Goal: Task Accomplishment & Management: Complete application form

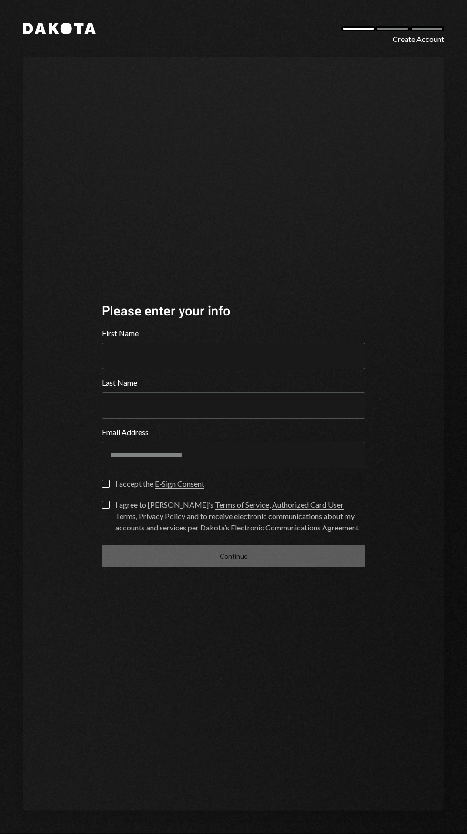
scroll to position [1, 0]
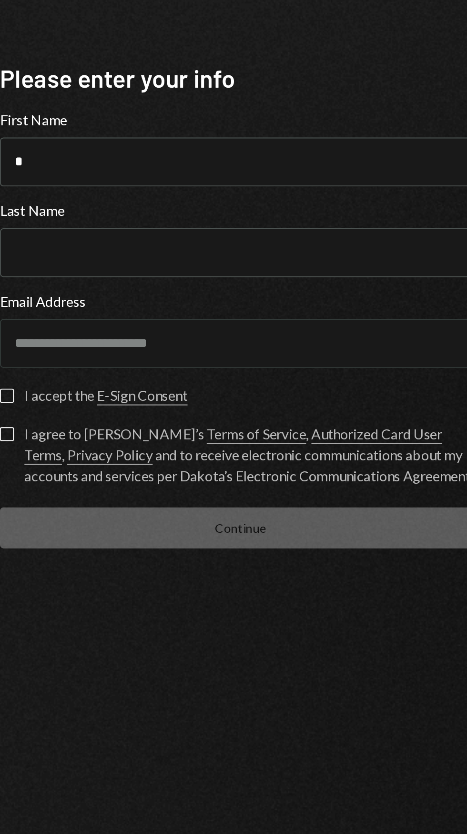
type input "*******"
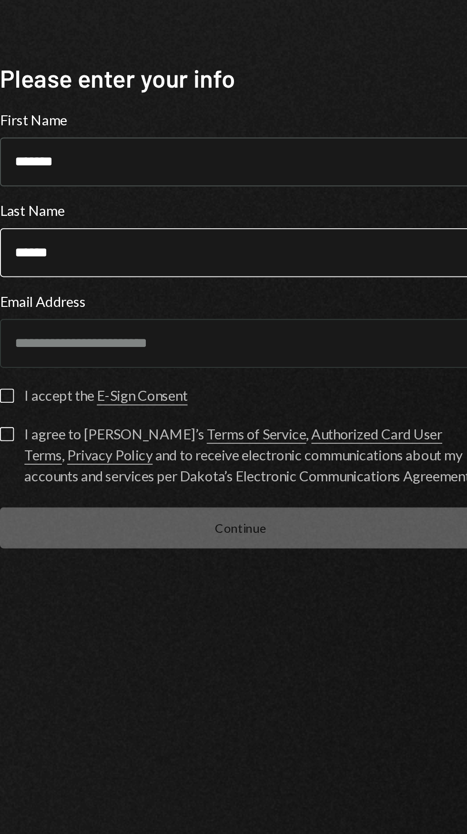
click at [186, 419] on input "******" at bounding box center [233, 405] width 263 height 27
type input "******"
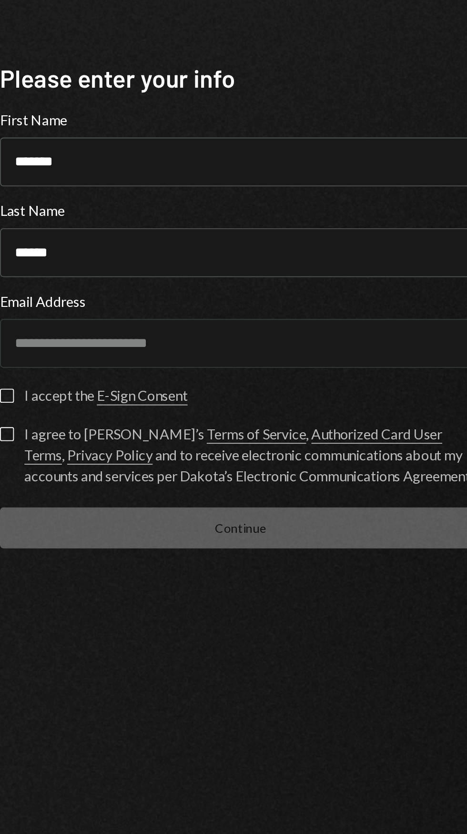
click at [106, 488] on button "I accept the E-Sign Consent" at bounding box center [106, 484] width 8 height 8
click at [108, 488] on button "Check" at bounding box center [106, 484] width 8 height 8
click at [107, 509] on button "I agree to Dakota’s Terms of Service , Authorized Card User Terms , Privacy Pol…" at bounding box center [106, 505] width 8 height 8
click at [107, 488] on button "I accept the E-Sign Consent" at bounding box center [106, 484] width 8 height 8
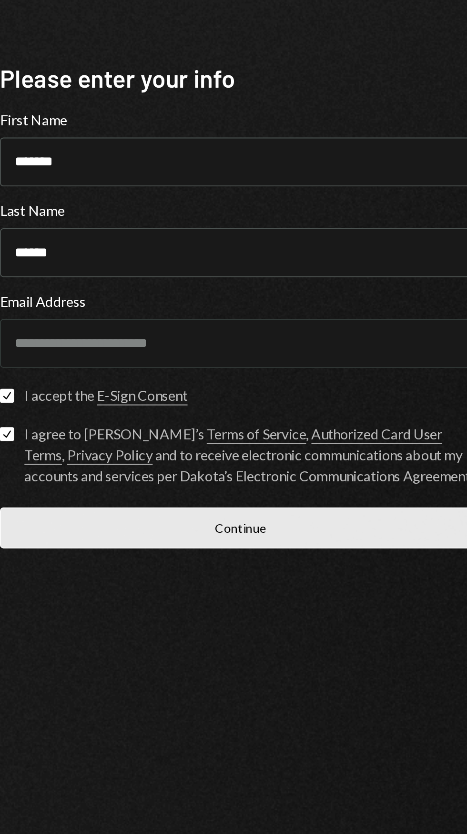
click at [261, 567] on button "Continue" at bounding box center [233, 556] width 263 height 22
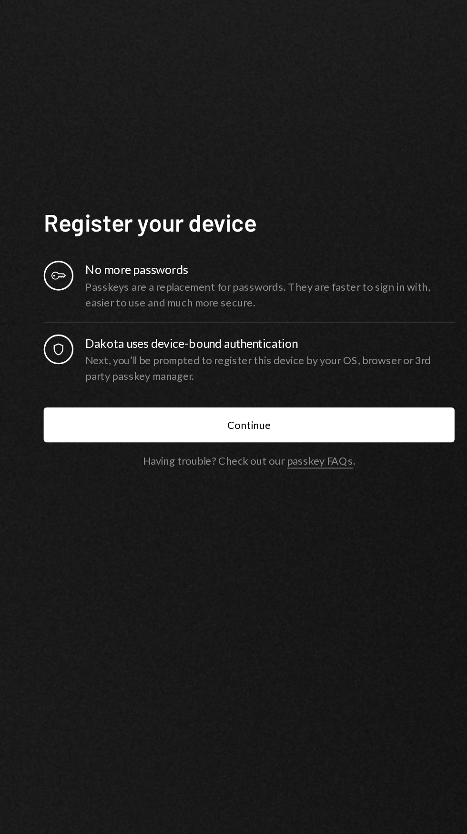
scroll to position [51, 0]
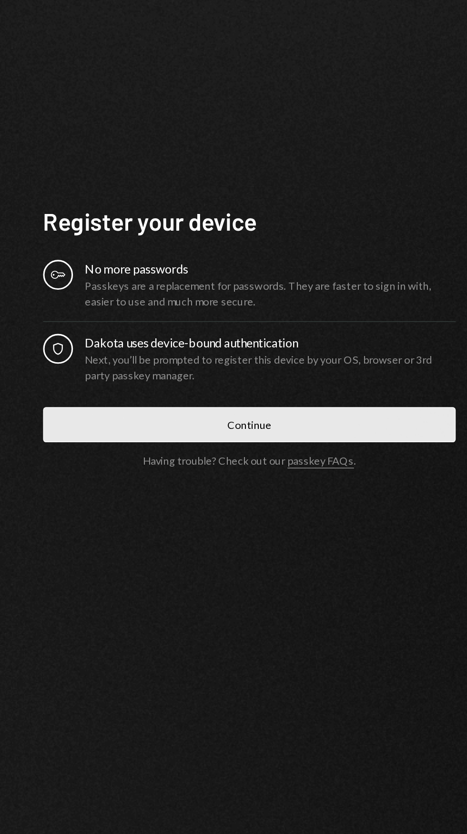
click at [169, 480] on button "Continue" at bounding box center [233, 491] width 263 height 22
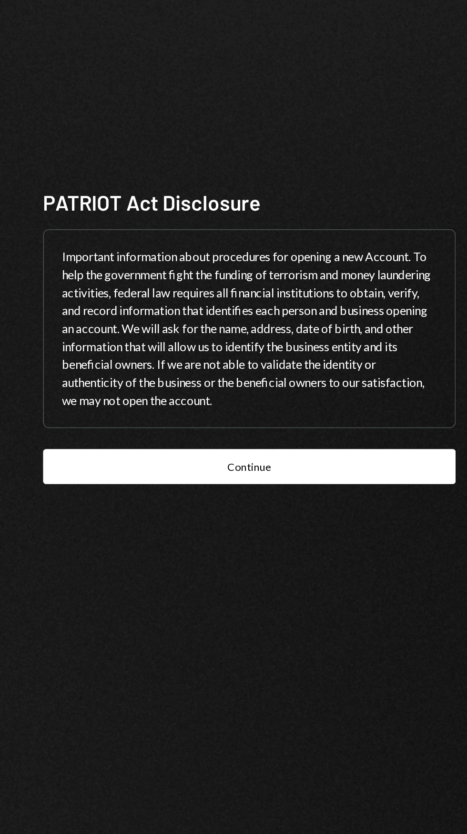
scroll to position [39, 0]
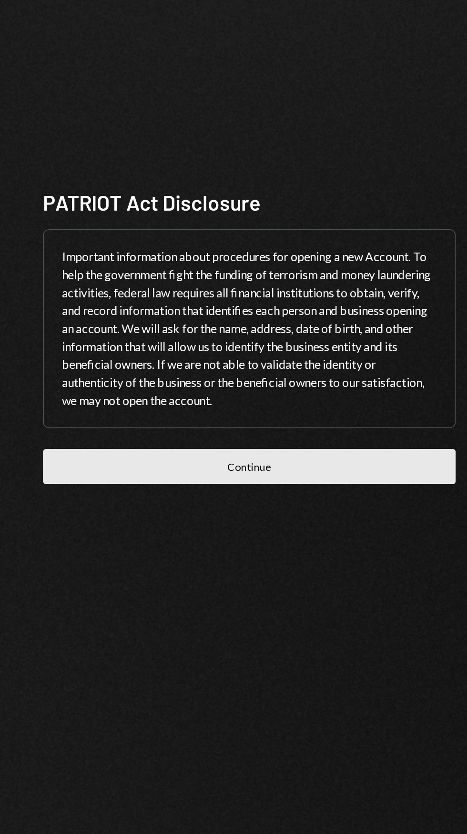
click at [322, 520] on button "Continue" at bounding box center [233, 517] width 263 height 22
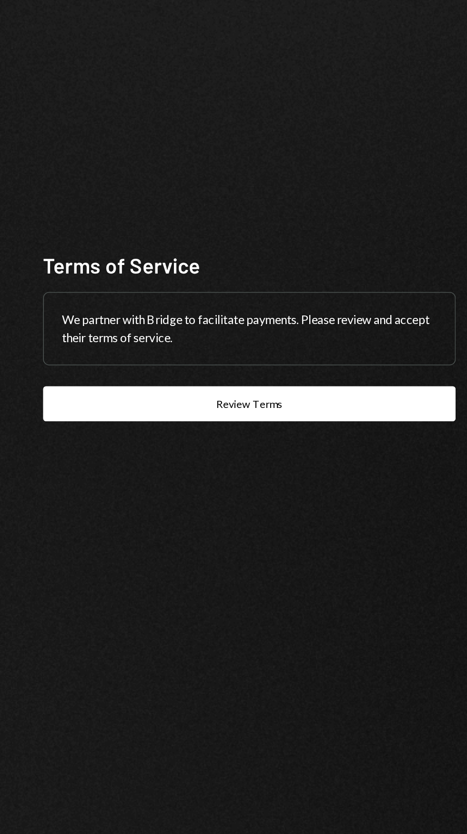
scroll to position [72, 0]
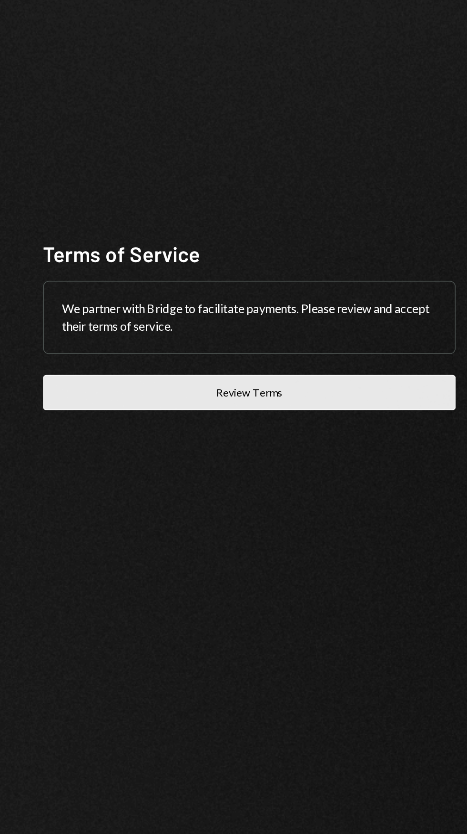
click at [338, 466] on button "Review Terms" at bounding box center [233, 477] width 263 height 22
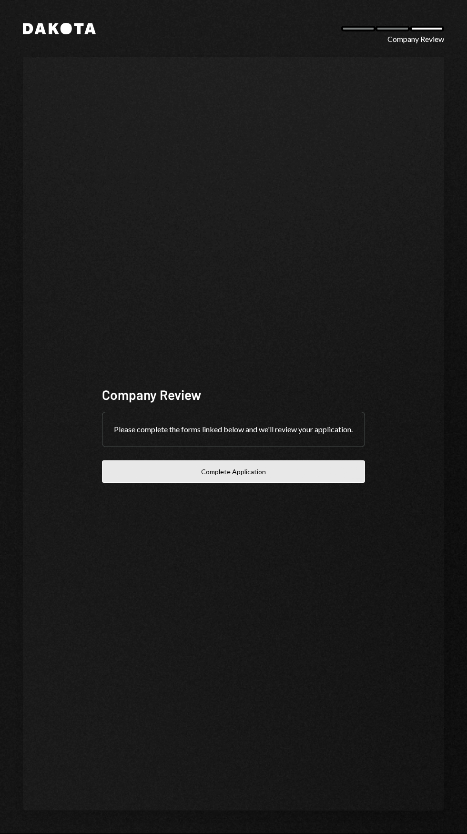
click at [254, 483] on button "Complete Application" at bounding box center [233, 472] width 263 height 22
